Goal: Task Accomplishment & Management: Use online tool/utility

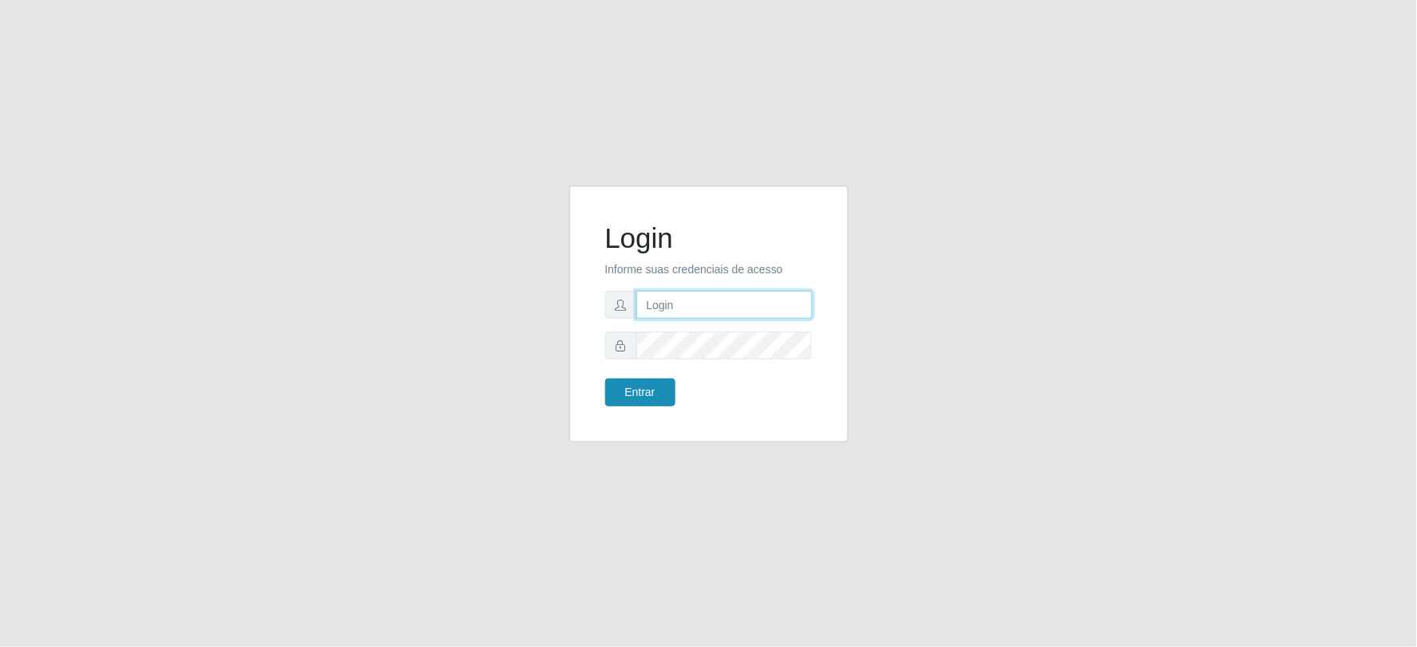
type input "[EMAIL_ADDRESS][DOMAIN_NAME]"
click at [642, 389] on button "Entrar" at bounding box center [640, 393] width 70 height 28
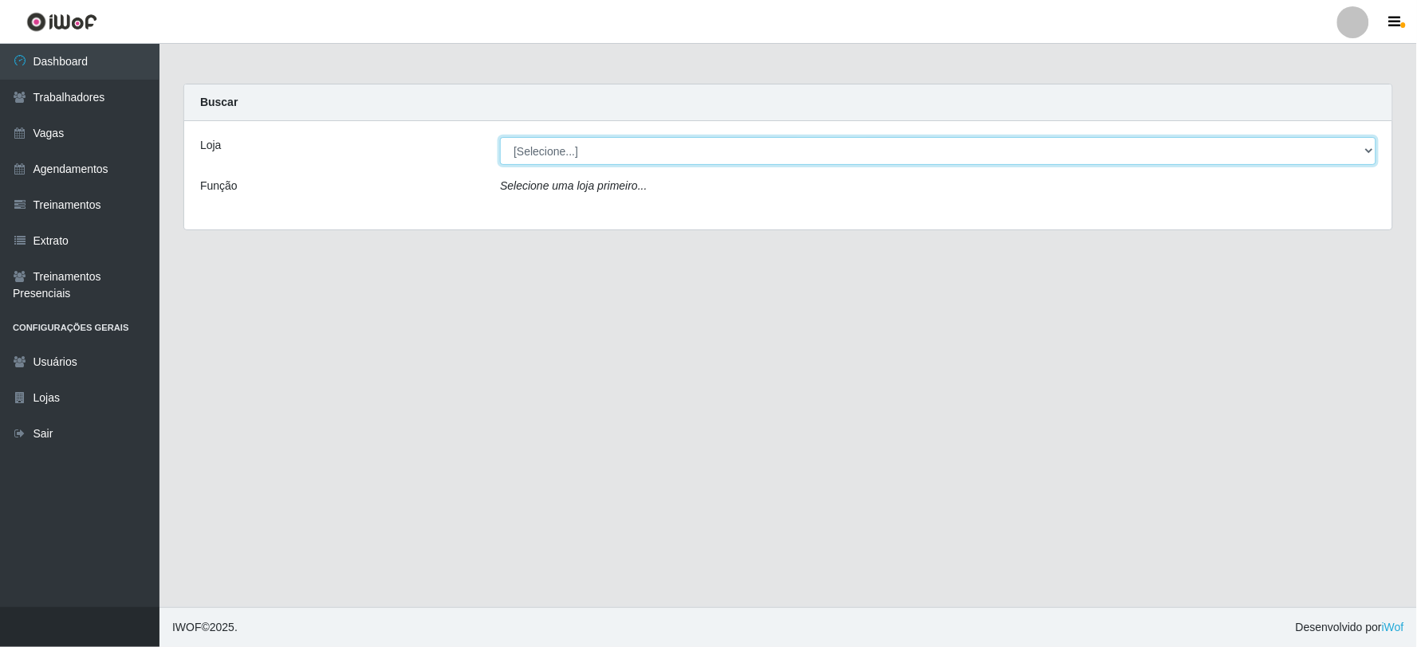
click at [585, 150] on select "[Selecione...] SuperFácil Atacado - Vale do Sol" at bounding box center [938, 151] width 876 height 28
select select "502"
click at [500, 137] on select "[Selecione...] SuperFácil Atacado - Vale do Sol" at bounding box center [938, 151] width 876 height 28
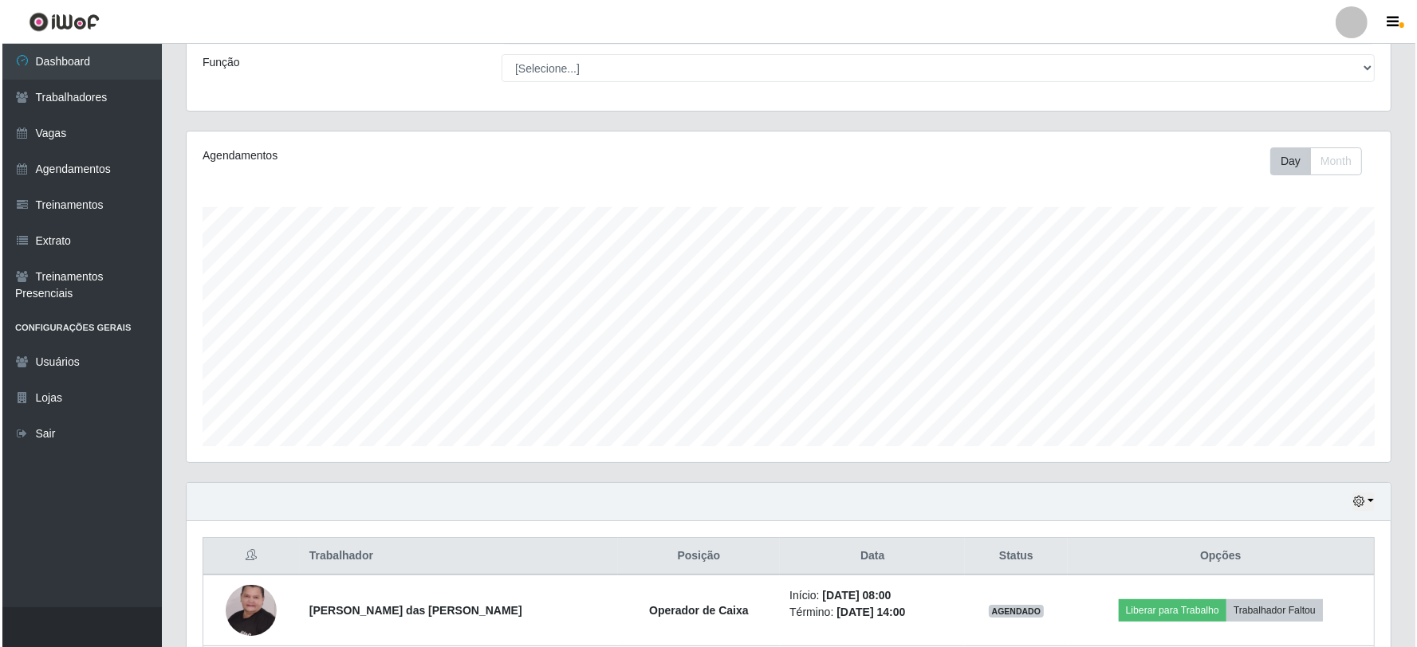
scroll to position [531, 0]
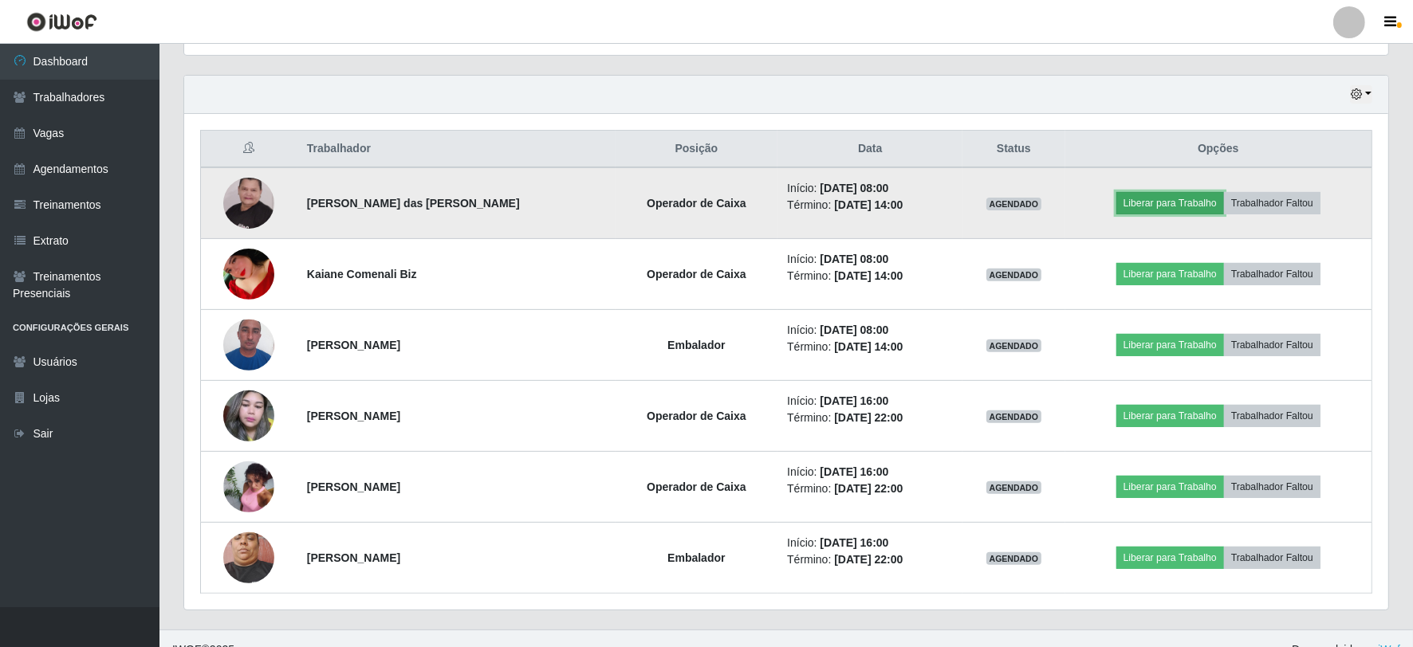
click at [1172, 203] on button "Liberar para Trabalho" at bounding box center [1170, 203] width 108 height 22
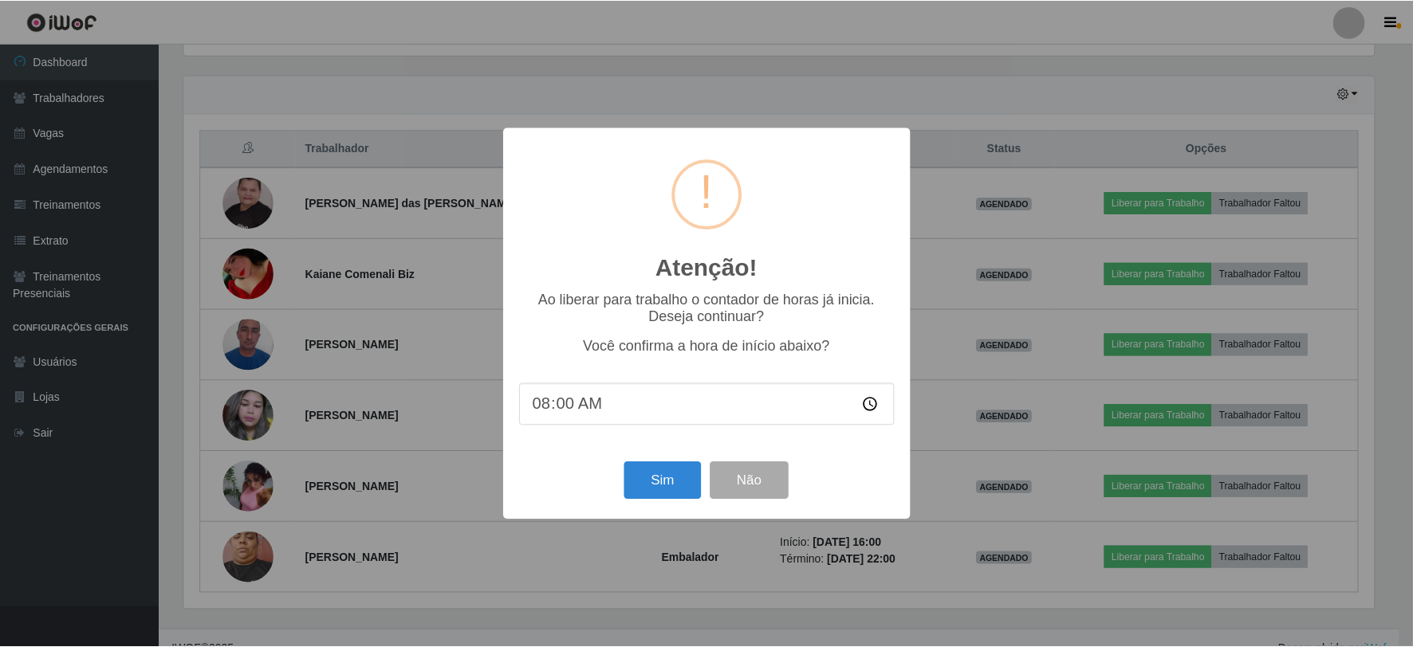
scroll to position [330, 1194]
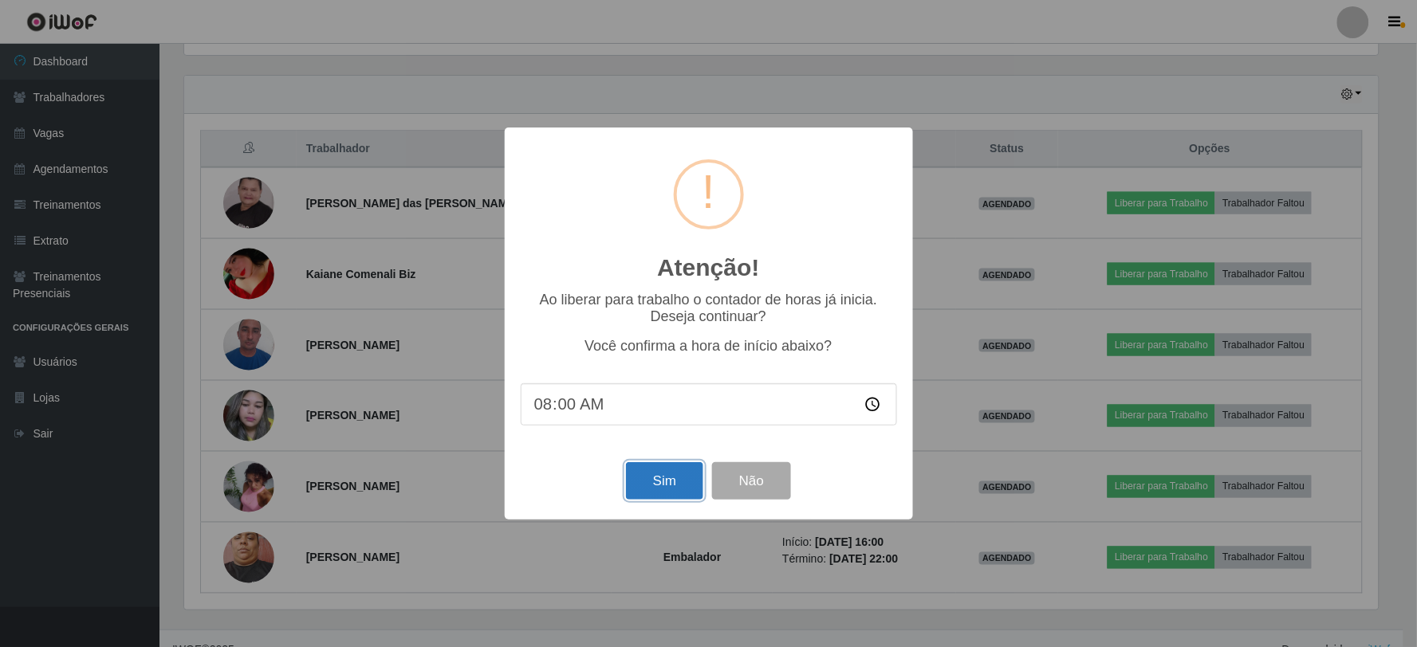
click at [678, 493] on button "Sim" at bounding box center [664, 480] width 77 height 37
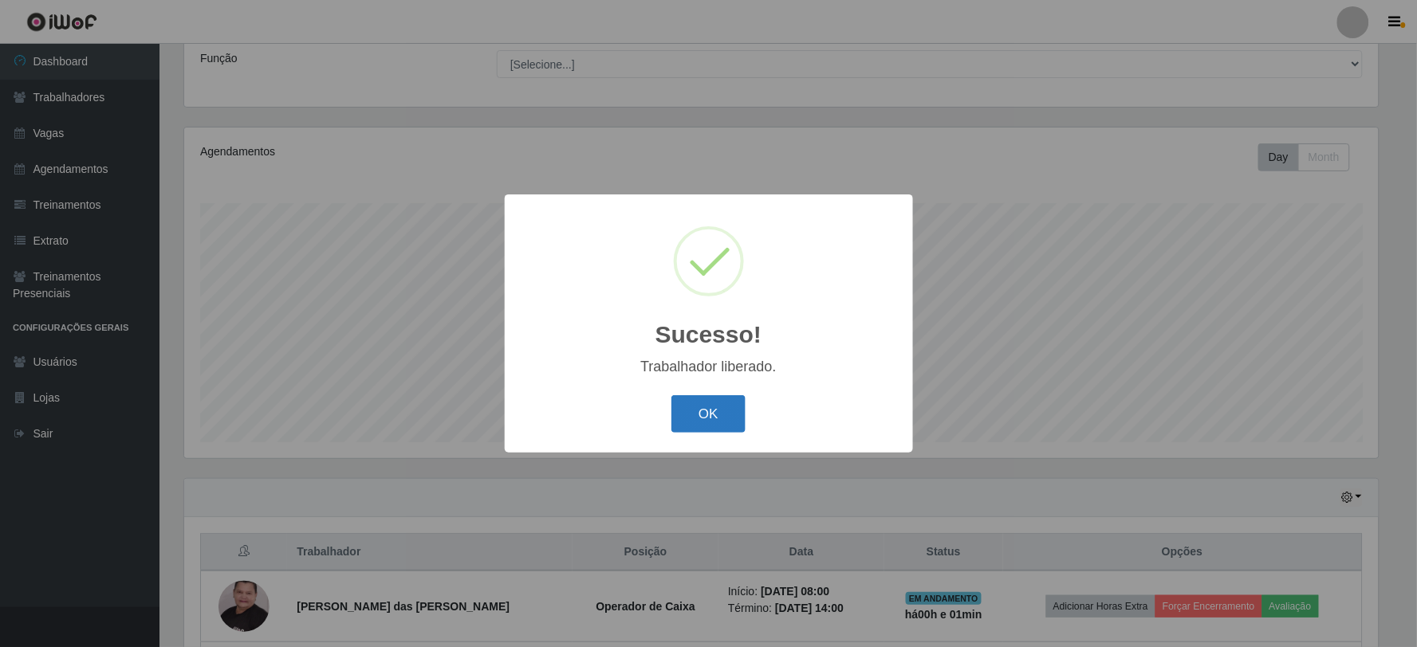
click at [734, 427] on button "OK" at bounding box center [708, 413] width 74 height 37
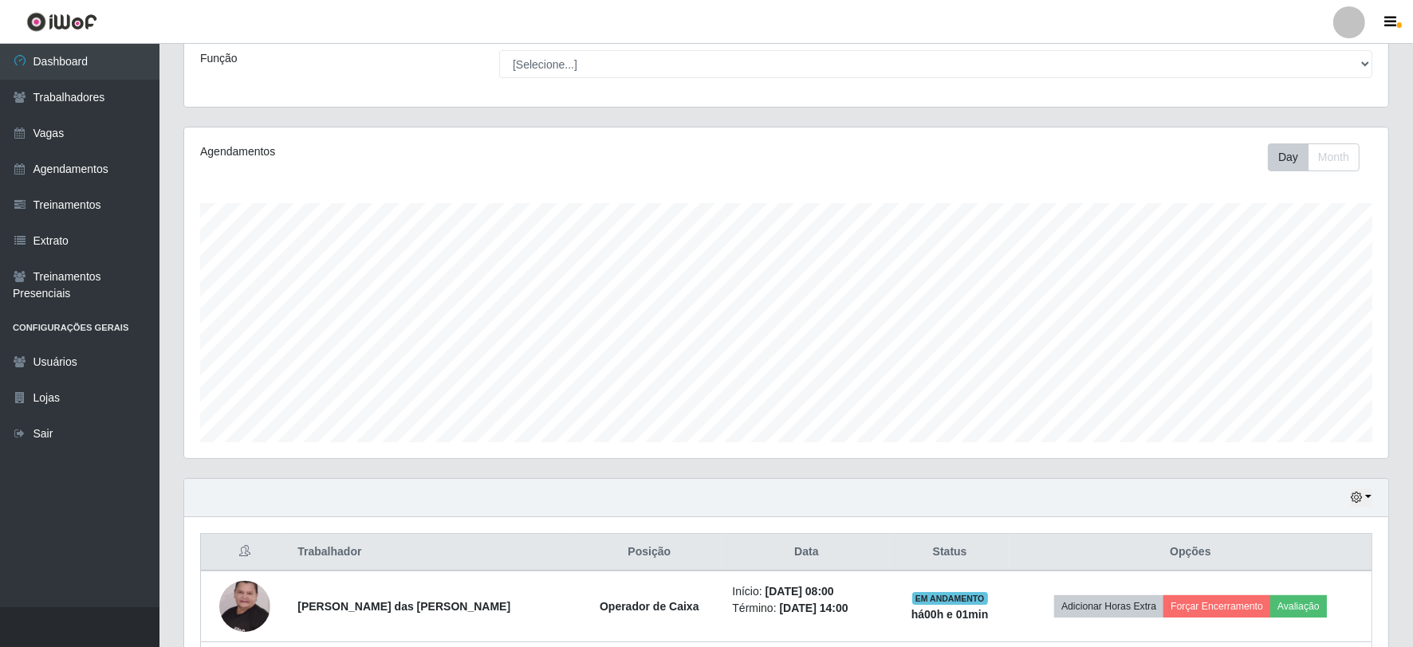
scroll to position [482, 0]
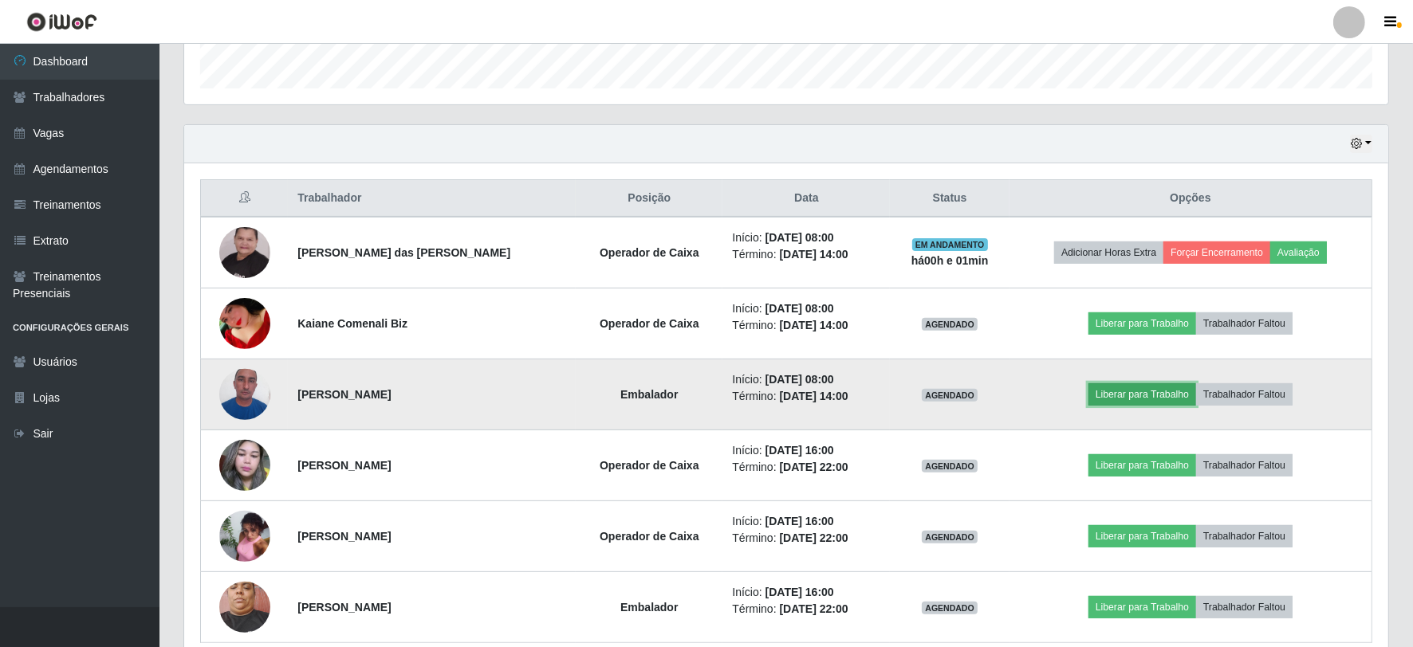
click at [1127, 395] on button "Liberar para Trabalho" at bounding box center [1142, 394] width 108 height 22
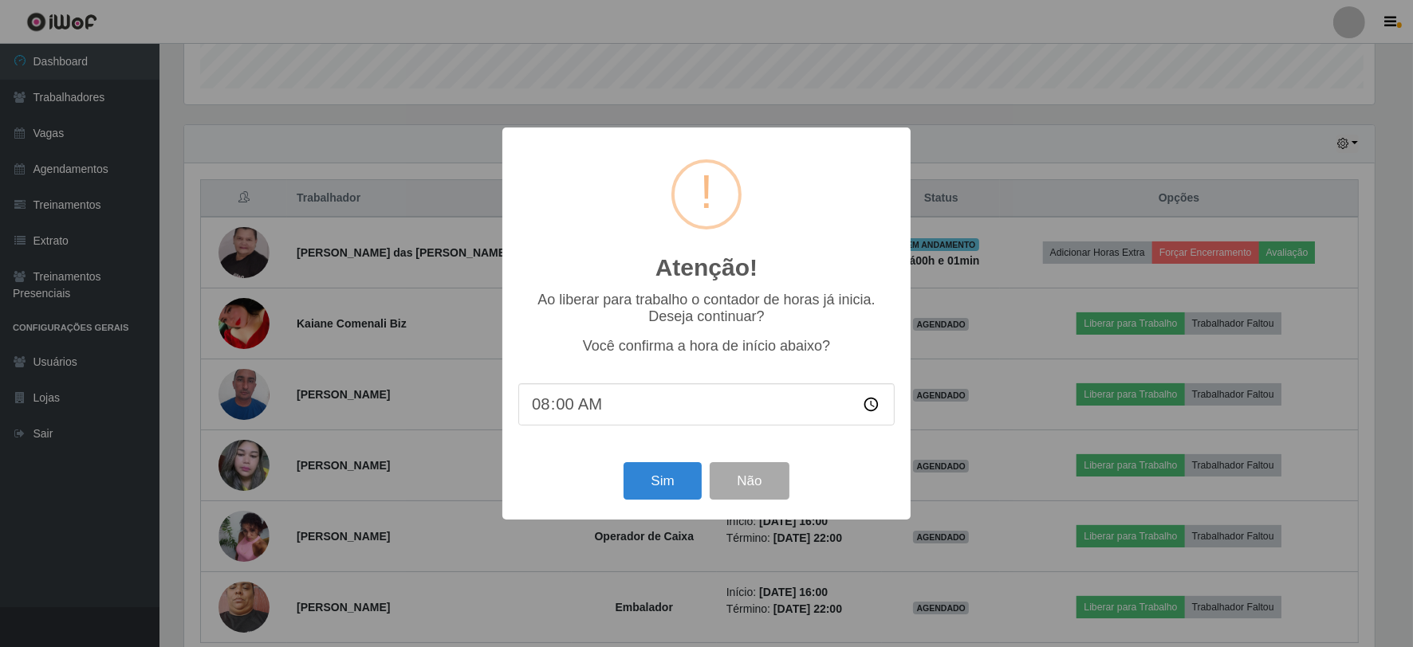
scroll to position [330, 1194]
click at [670, 487] on button "Sim" at bounding box center [664, 480] width 77 height 37
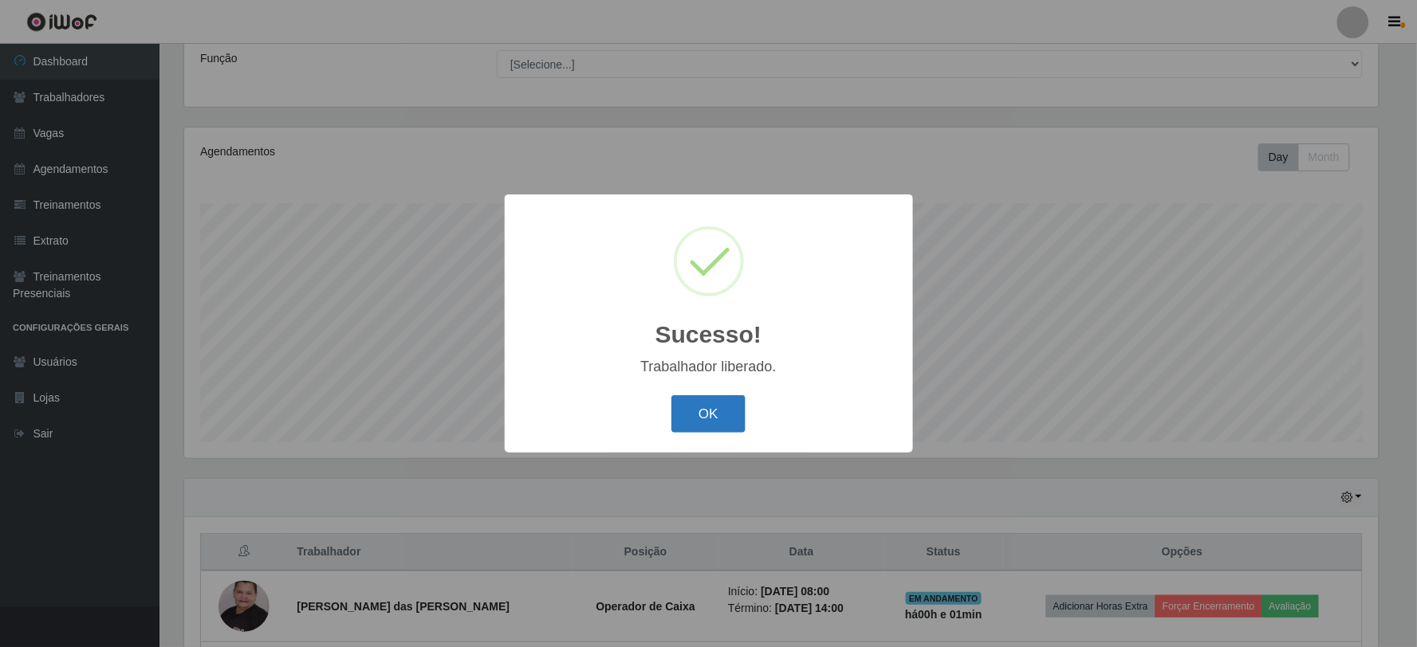
click at [678, 400] on button "OK" at bounding box center [708, 413] width 74 height 37
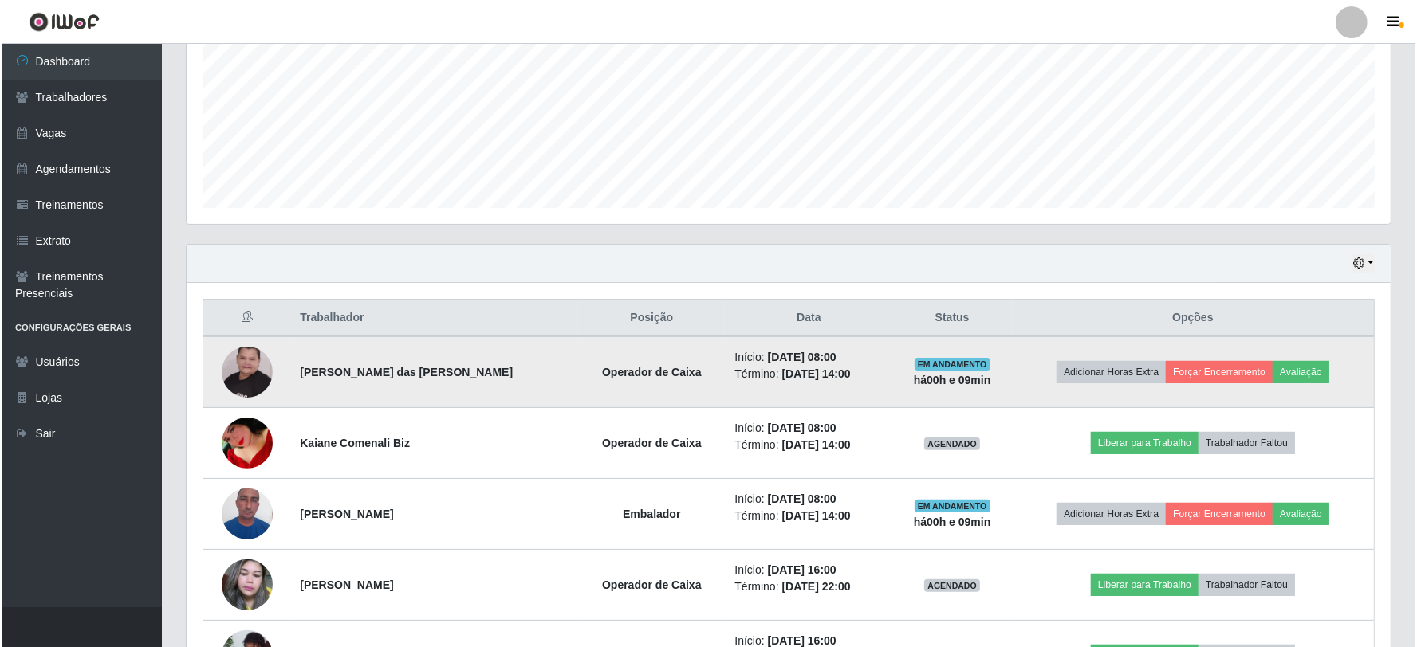
scroll to position [393, 0]
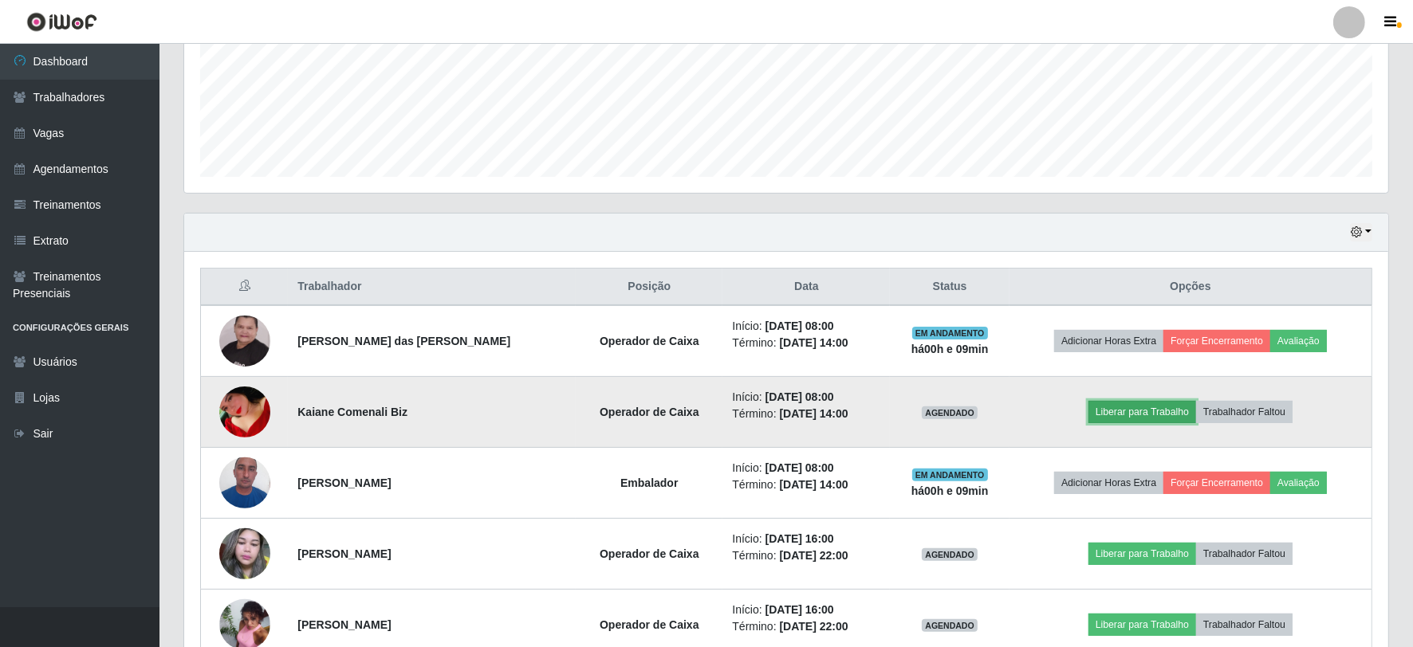
click at [1156, 407] on button "Liberar para Trabalho" at bounding box center [1142, 412] width 108 height 22
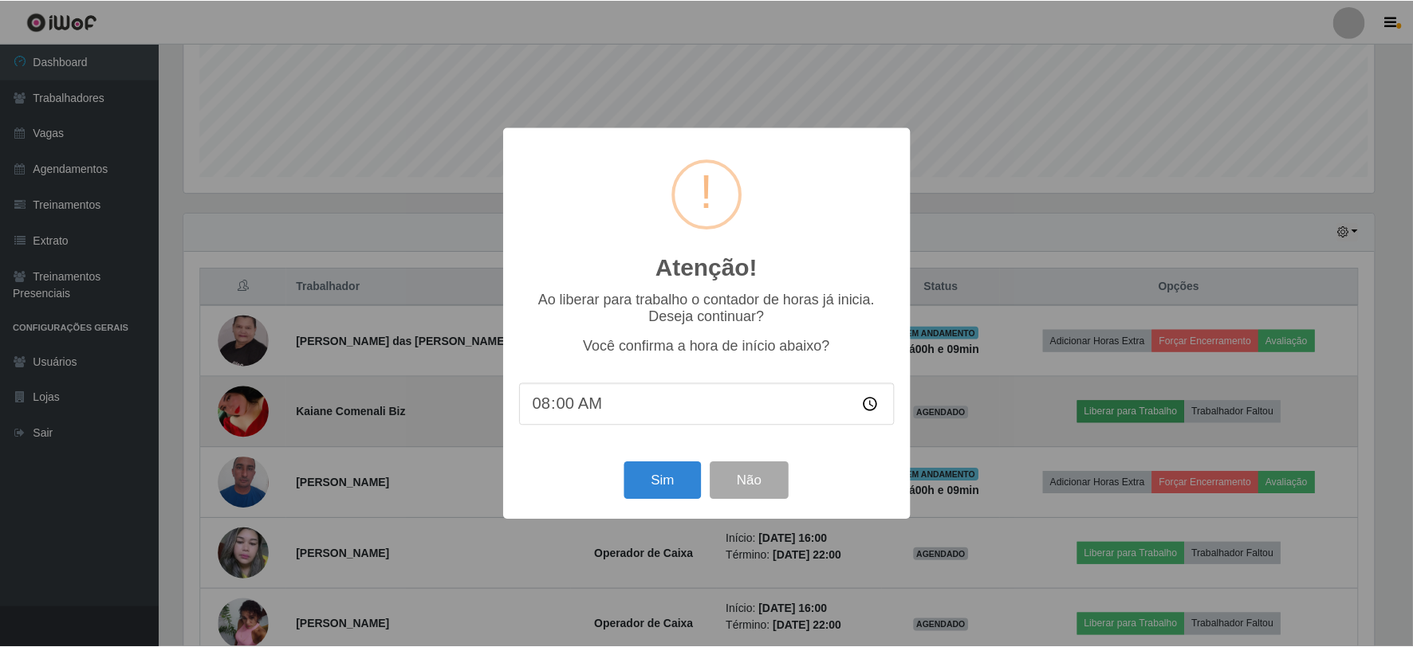
scroll to position [330, 1194]
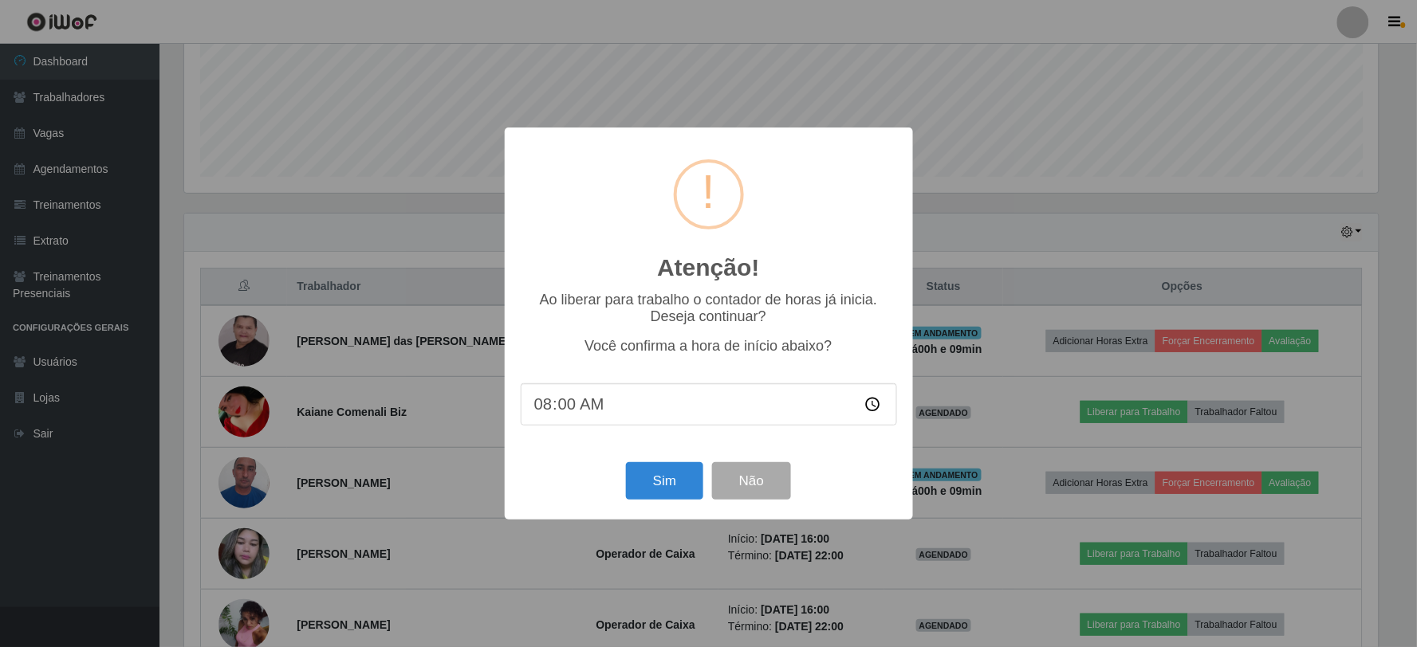
click at [563, 403] on input "08:00" at bounding box center [709, 404] width 376 height 42
type input "08:05"
click at [675, 484] on button "Sim" at bounding box center [664, 480] width 77 height 37
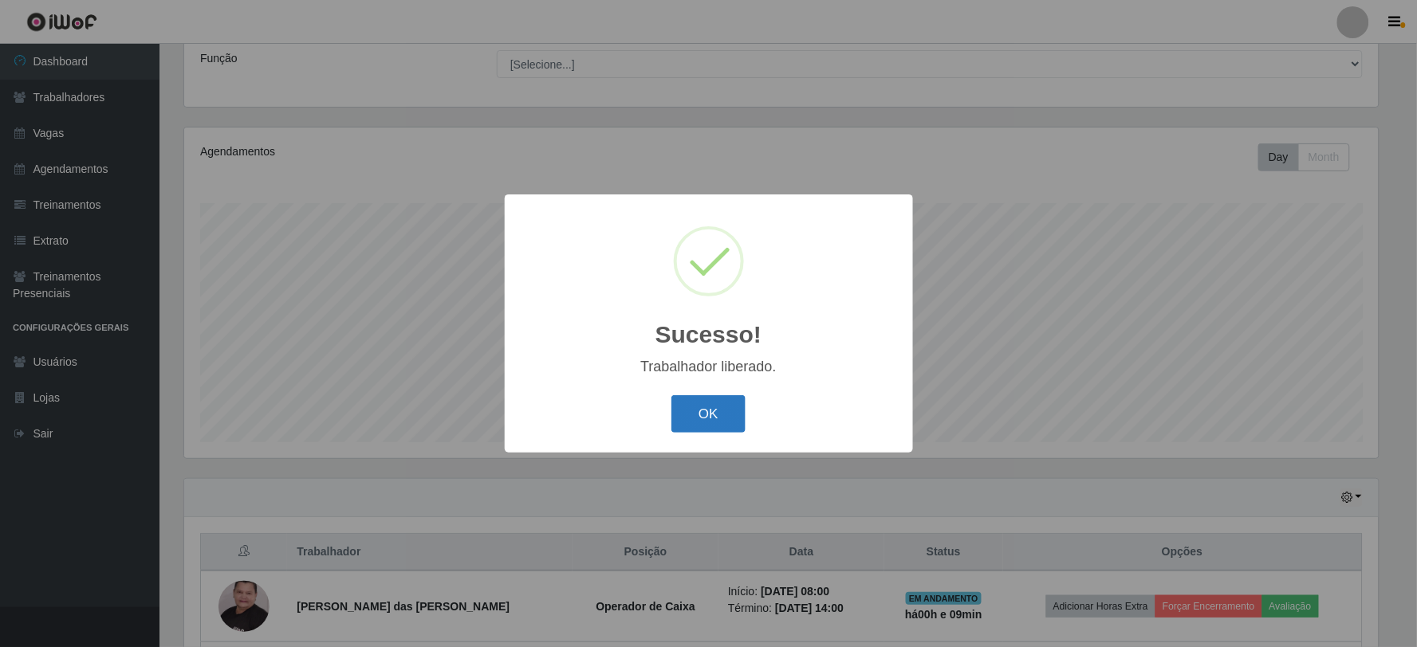
click at [688, 413] on button "OK" at bounding box center [708, 413] width 74 height 37
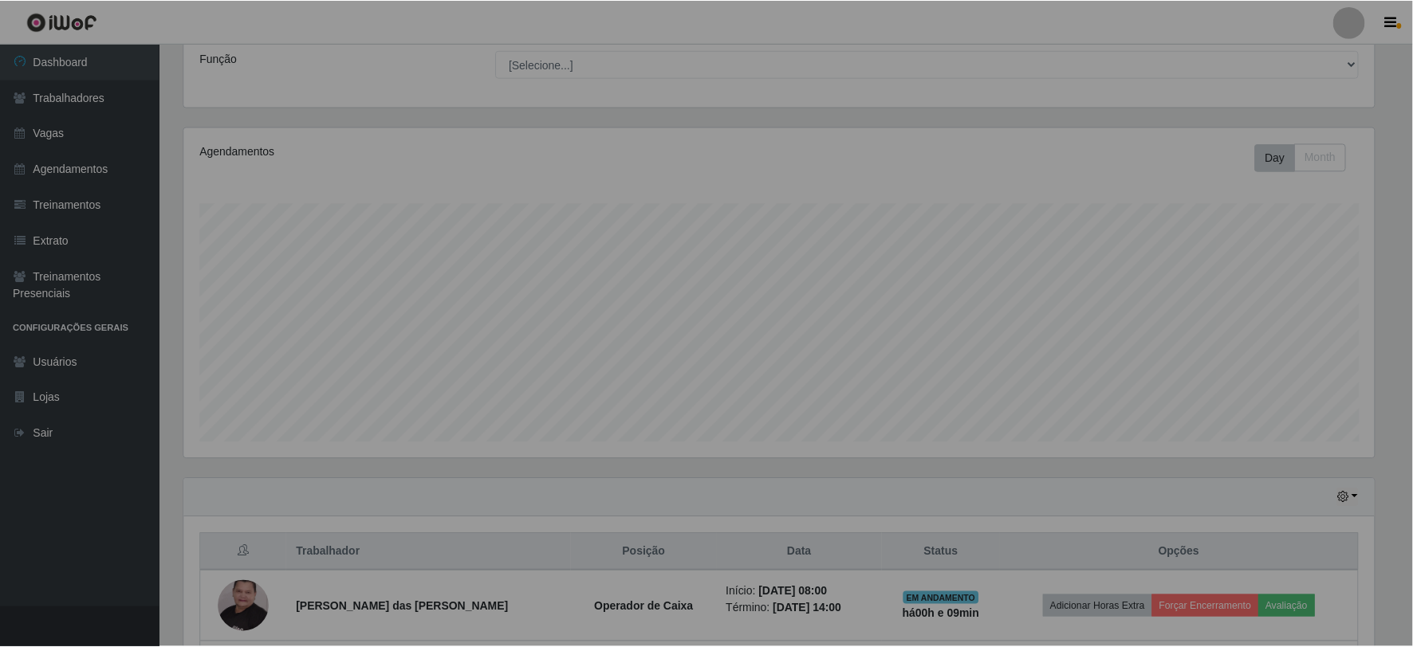
scroll to position [330, 1204]
